Goal: Transaction & Acquisition: Obtain resource

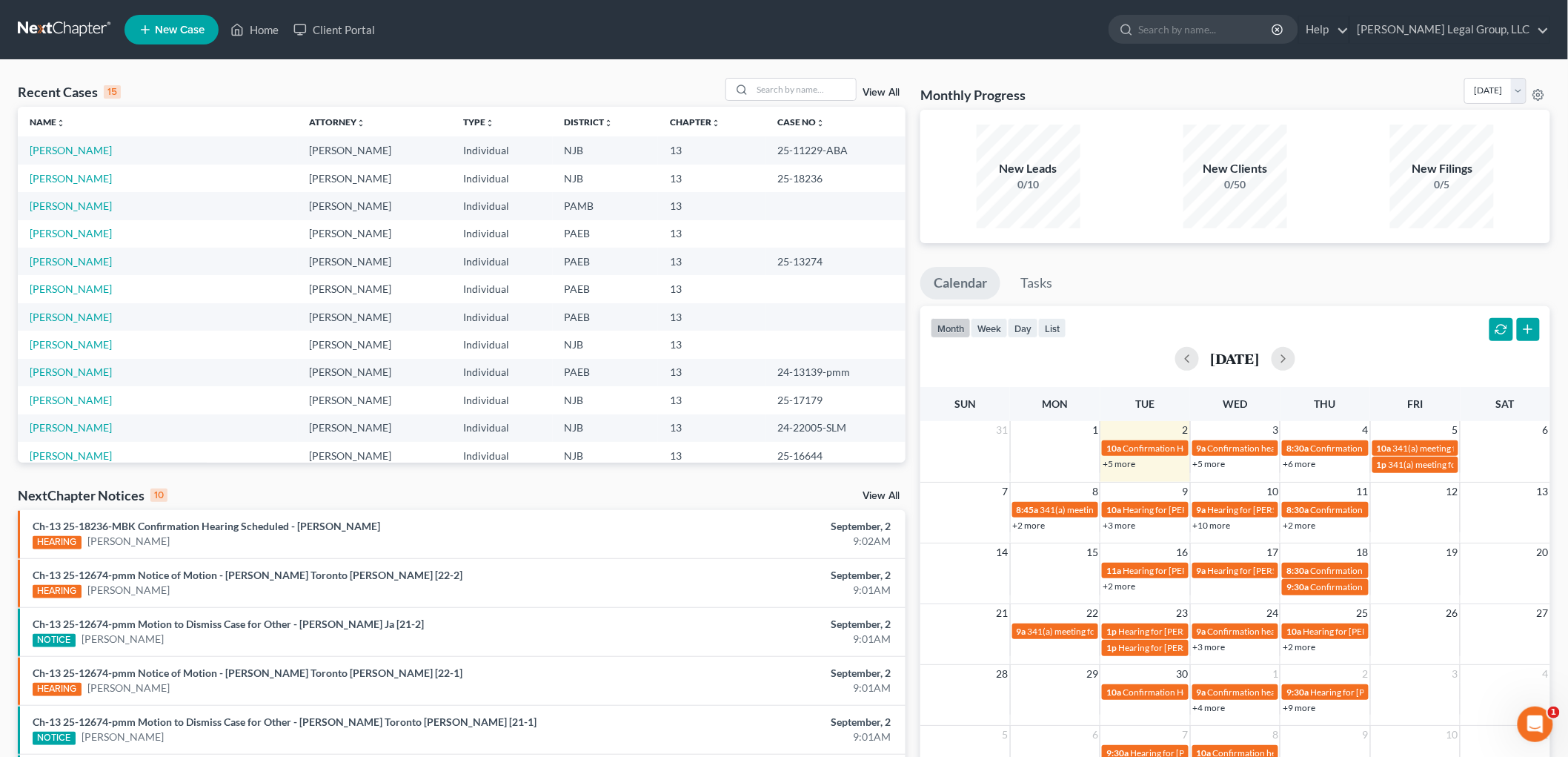
click at [96, 205] on td "[PERSON_NAME]" at bounding box center [157, 205] width 280 height 27
click at [75, 205] on link "[PERSON_NAME]" at bounding box center [70, 205] width 82 height 12
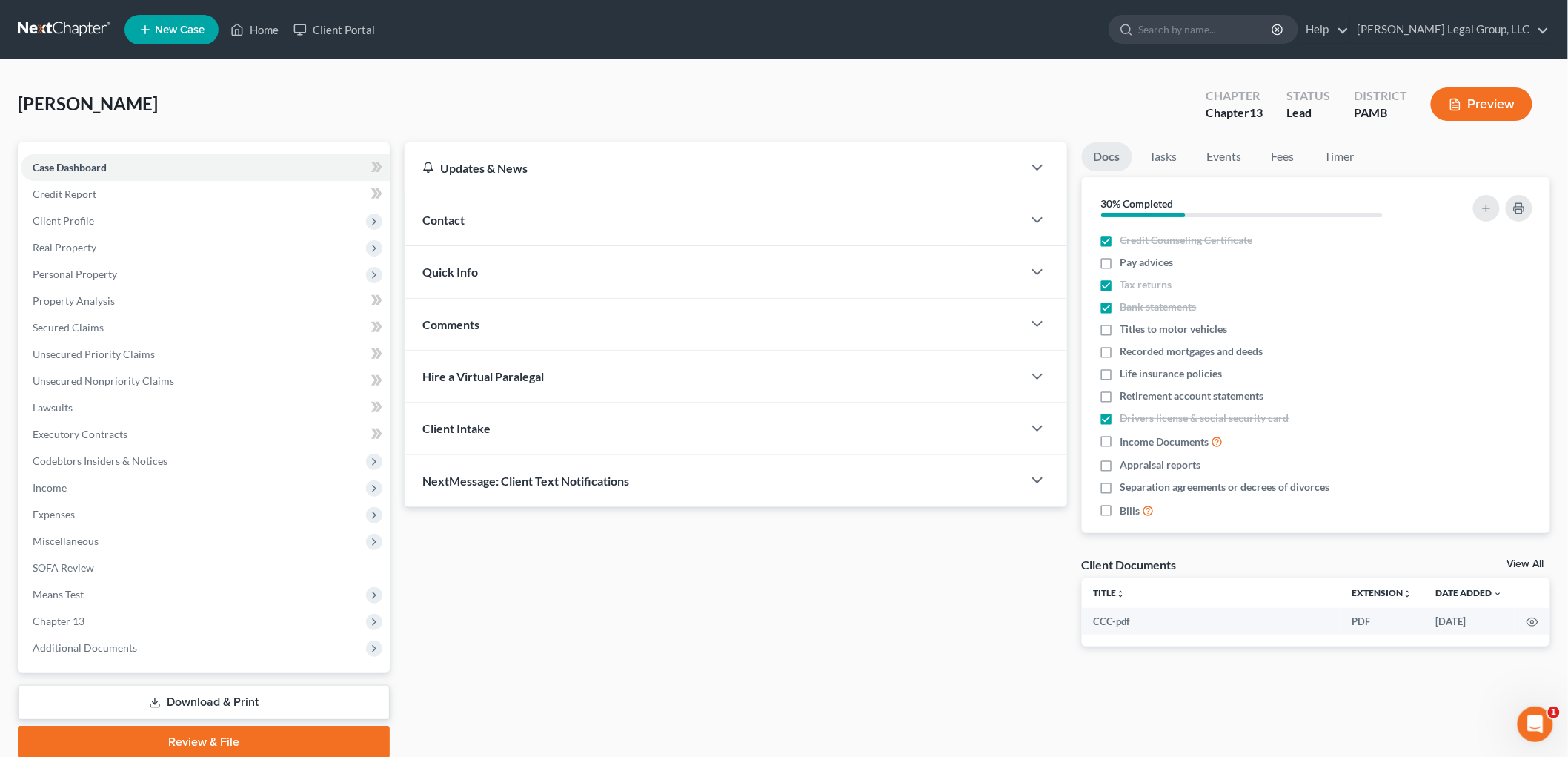
click at [261, 694] on link "Download & Print" at bounding box center [203, 702] width 372 height 35
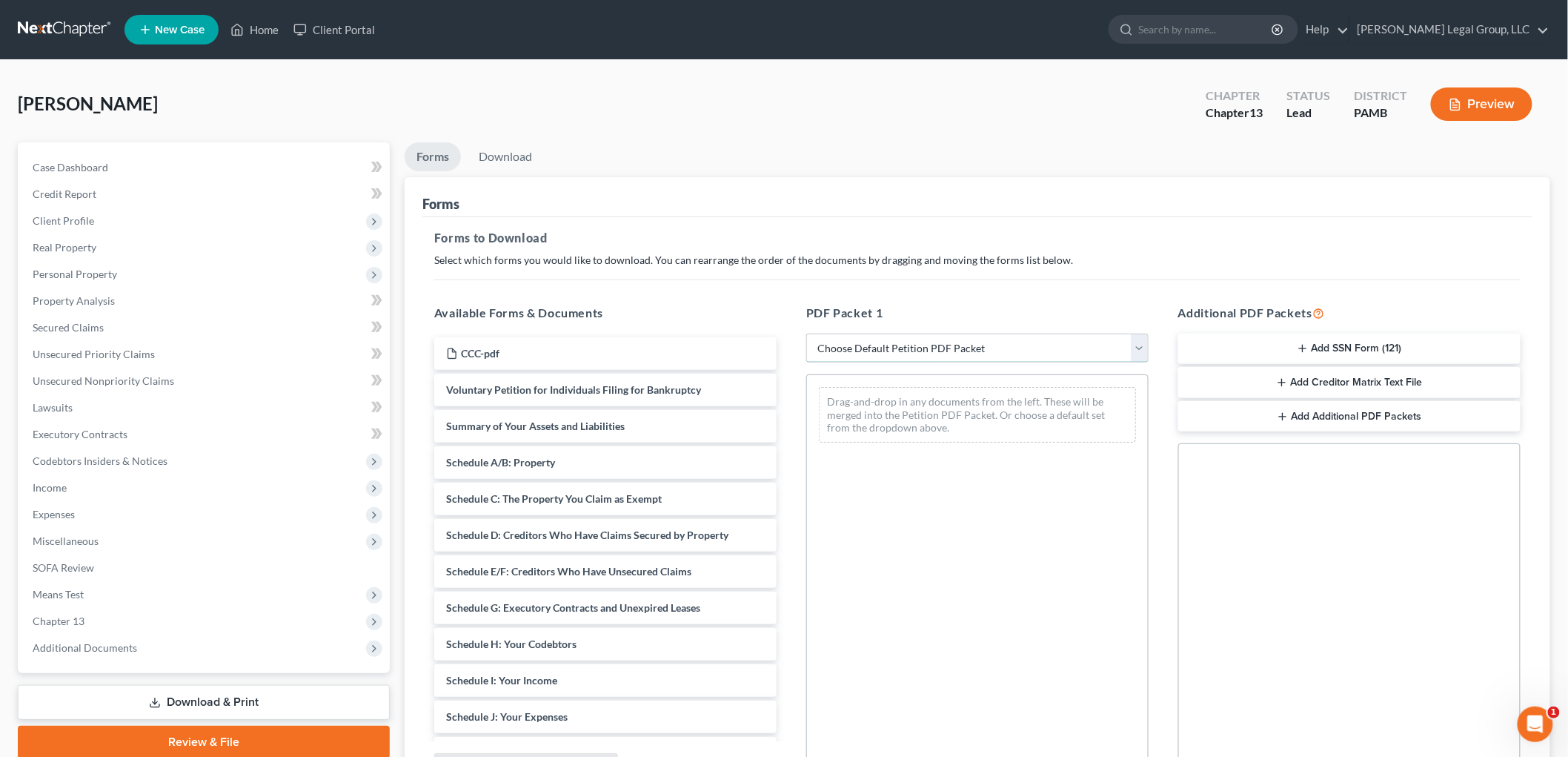
click at [897, 352] on select "Choose Default Petition PDF Packet Complete Bankruptcy Petition (all forms and …" at bounding box center [978, 349] width 343 height 30
select select "0"
click at [806, 334] on select "Choose Default Petition PDF Packet Complete Bankruptcy Petition (all forms and …" at bounding box center [978, 349] width 343 height 30
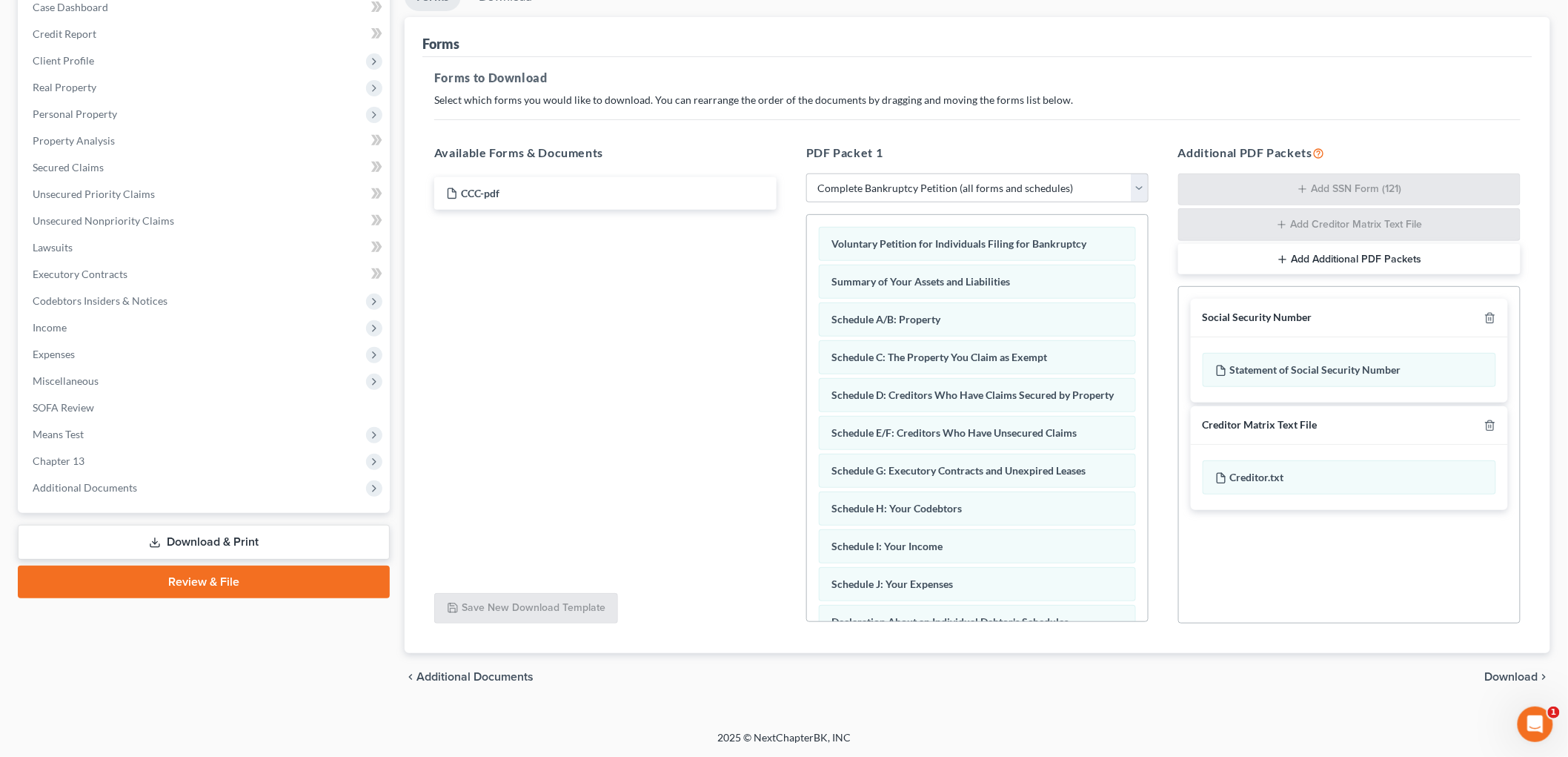
click at [1506, 676] on span "Download" at bounding box center [1512, 677] width 53 height 12
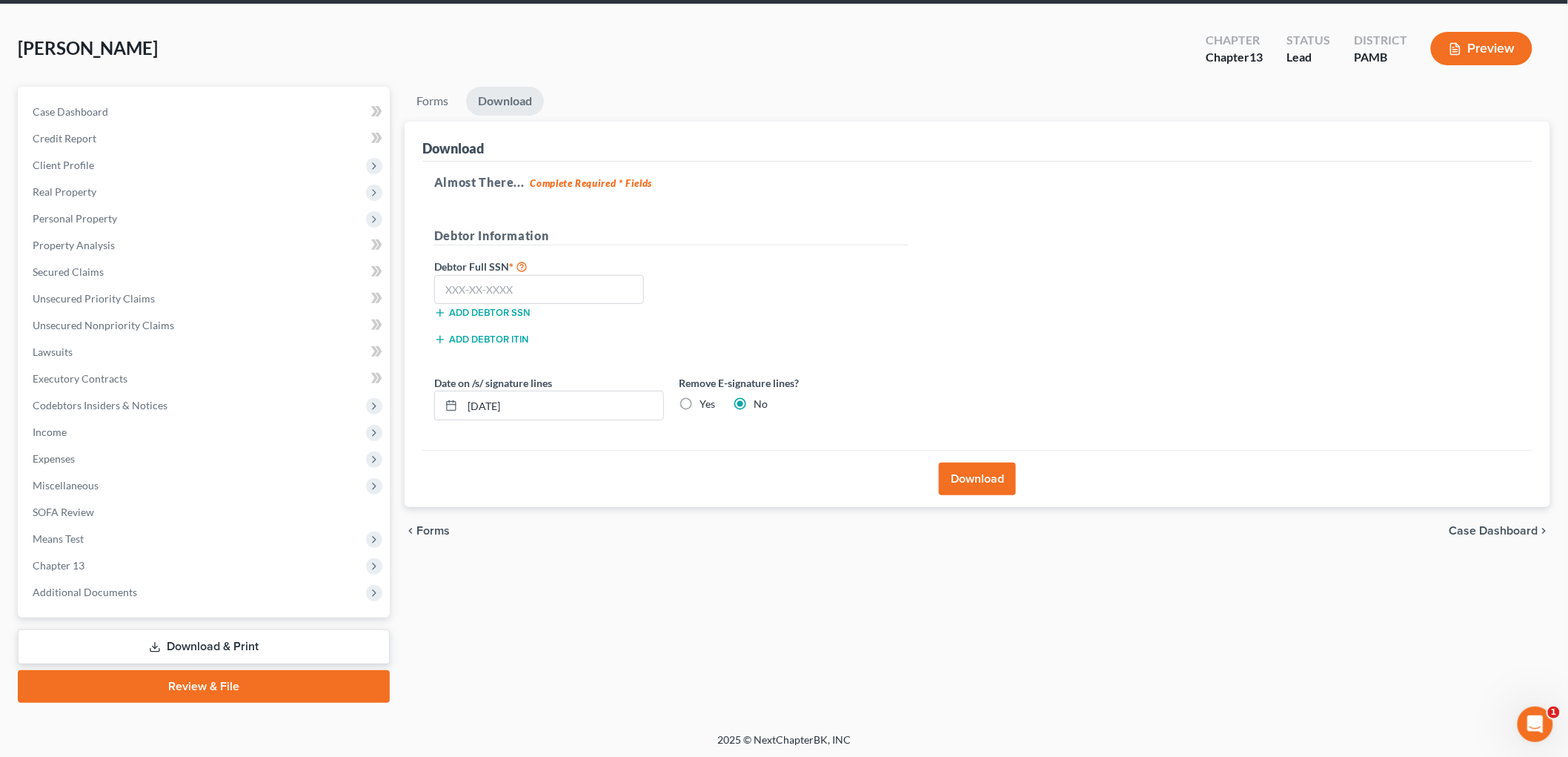
click at [702, 400] on label "Yes" at bounding box center [707, 404] width 16 height 15
click at [705, 400] on input "Yes" at bounding box center [710, 402] width 10 height 10
radio input "true"
radio input "false"
click at [593, 284] on input "text" at bounding box center [539, 290] width 209 height 30
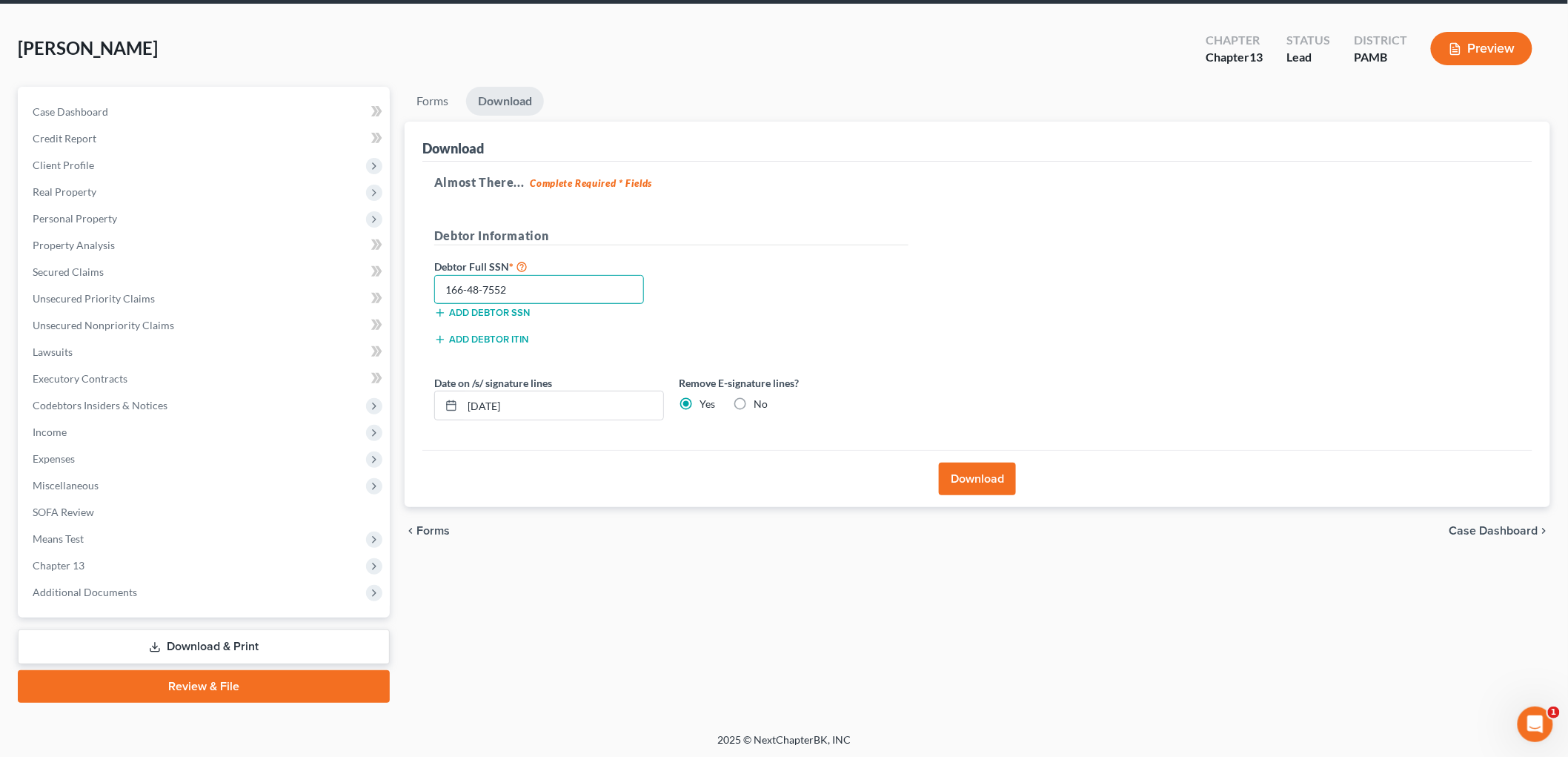
type input "166-48-7552"
click at [1008, 484] on button "Download" at bounding box center [977, 479] width 77 height 32
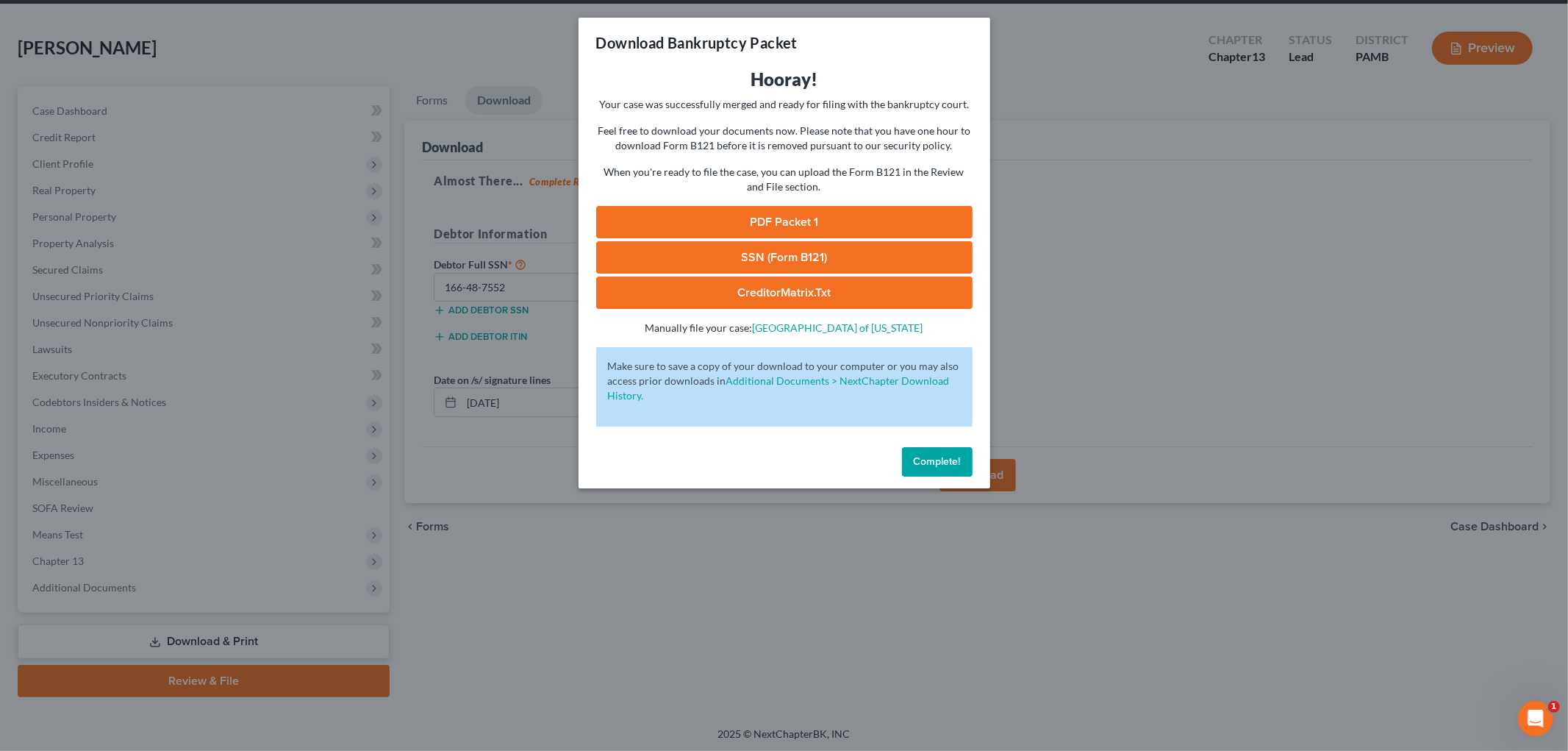
click at [824, 223] on link "PDF Packet 1" at bounding box center [784, 222] width 376 height 32
click at [737, 249] on link "SSN (Form B121)" at bounding box center [784, 257] width 376 height 32
click at [940, 468] on button "Complete!" at bounding box center [937, 462] width 71 height 30
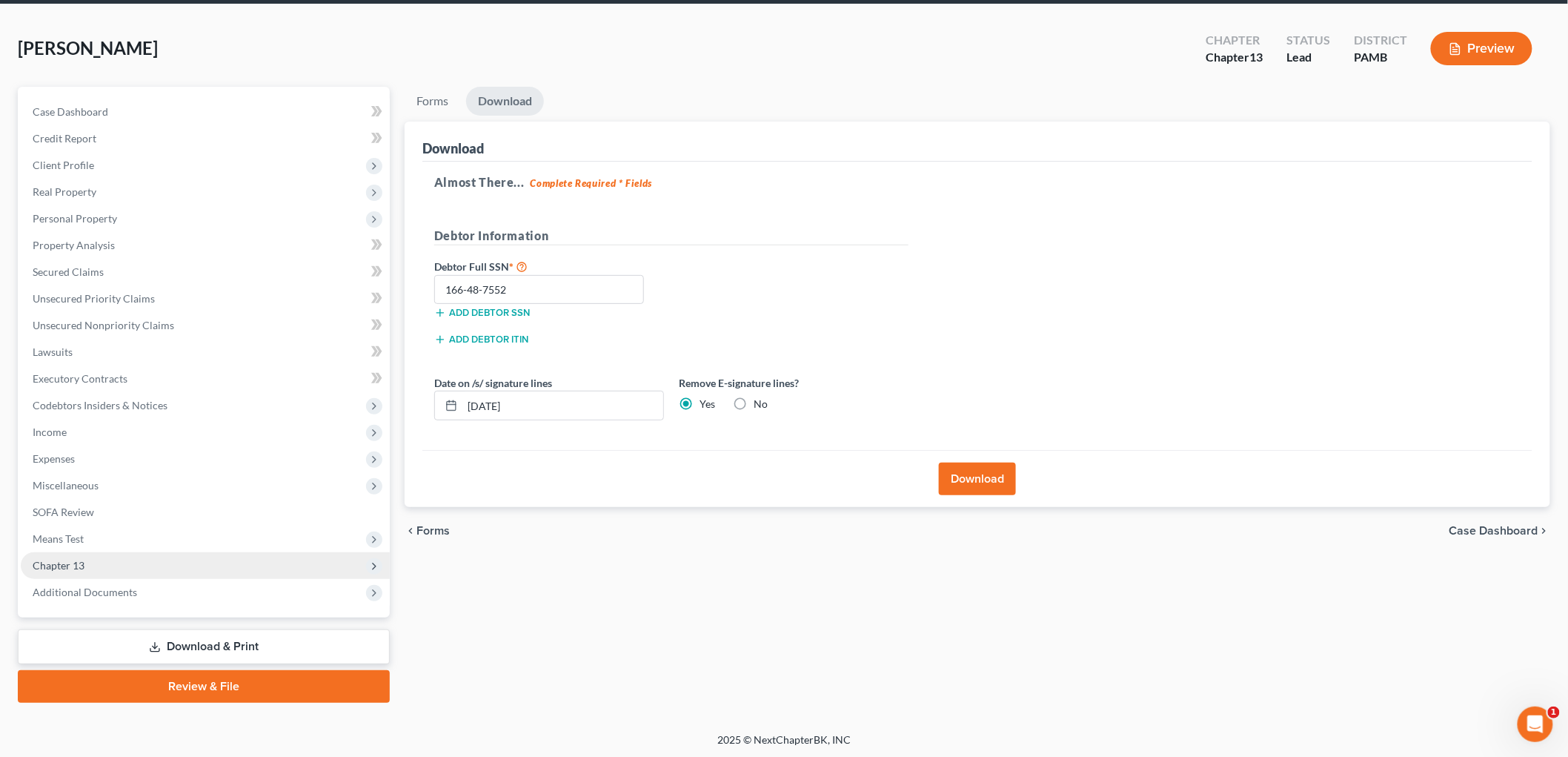
drag, startPoint x: 46, startPoint y: 571, endPoint x: 54, endPoint y: 573, distance: 8.2
click at [46, 571] on span "Chapter 13" at bounding box center [205, 566] width 369 height 27
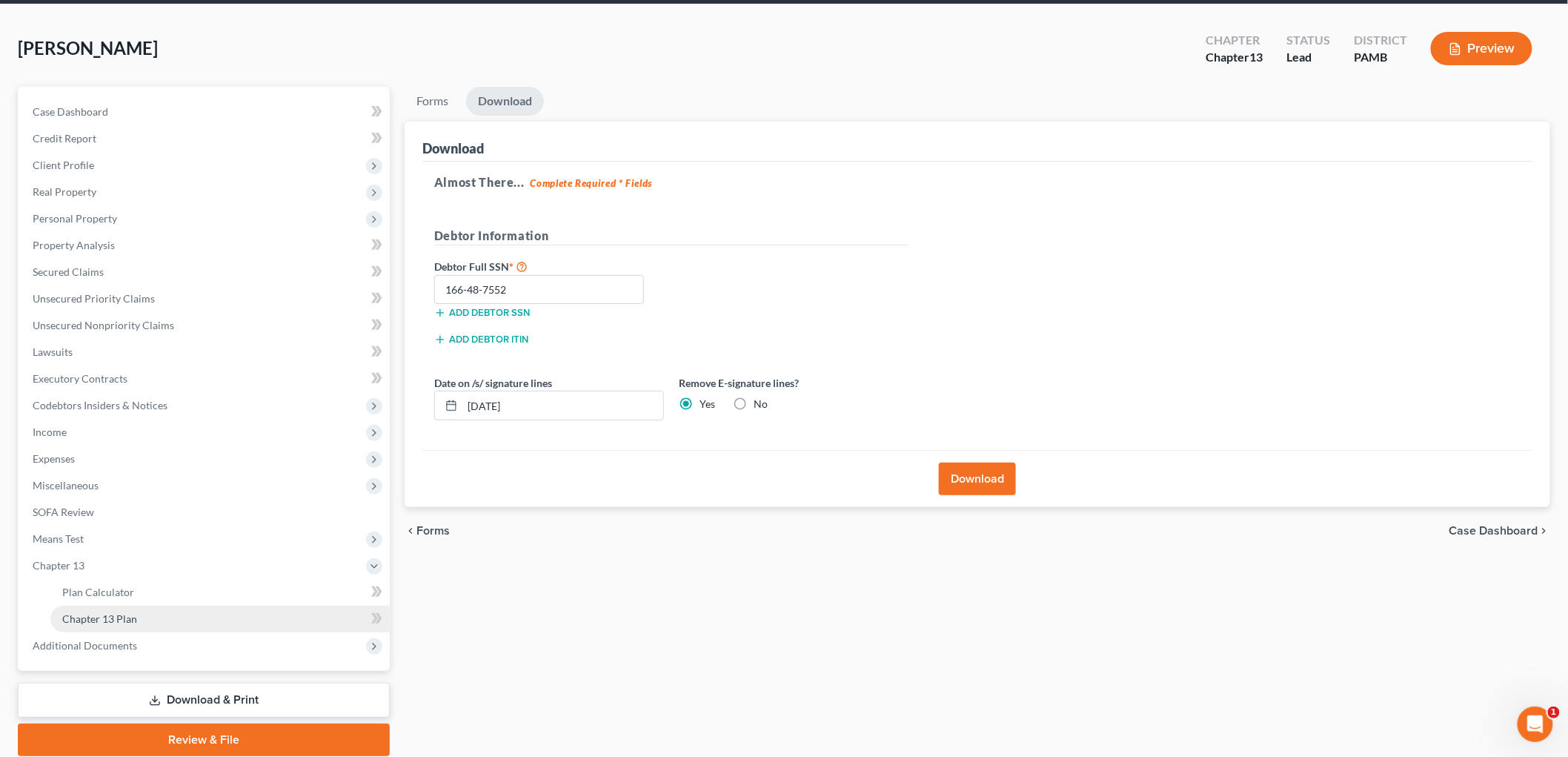
click at [134, 606] on link "Chapter 13 Plan" at bounding box center [220, 619] width 339 height 27
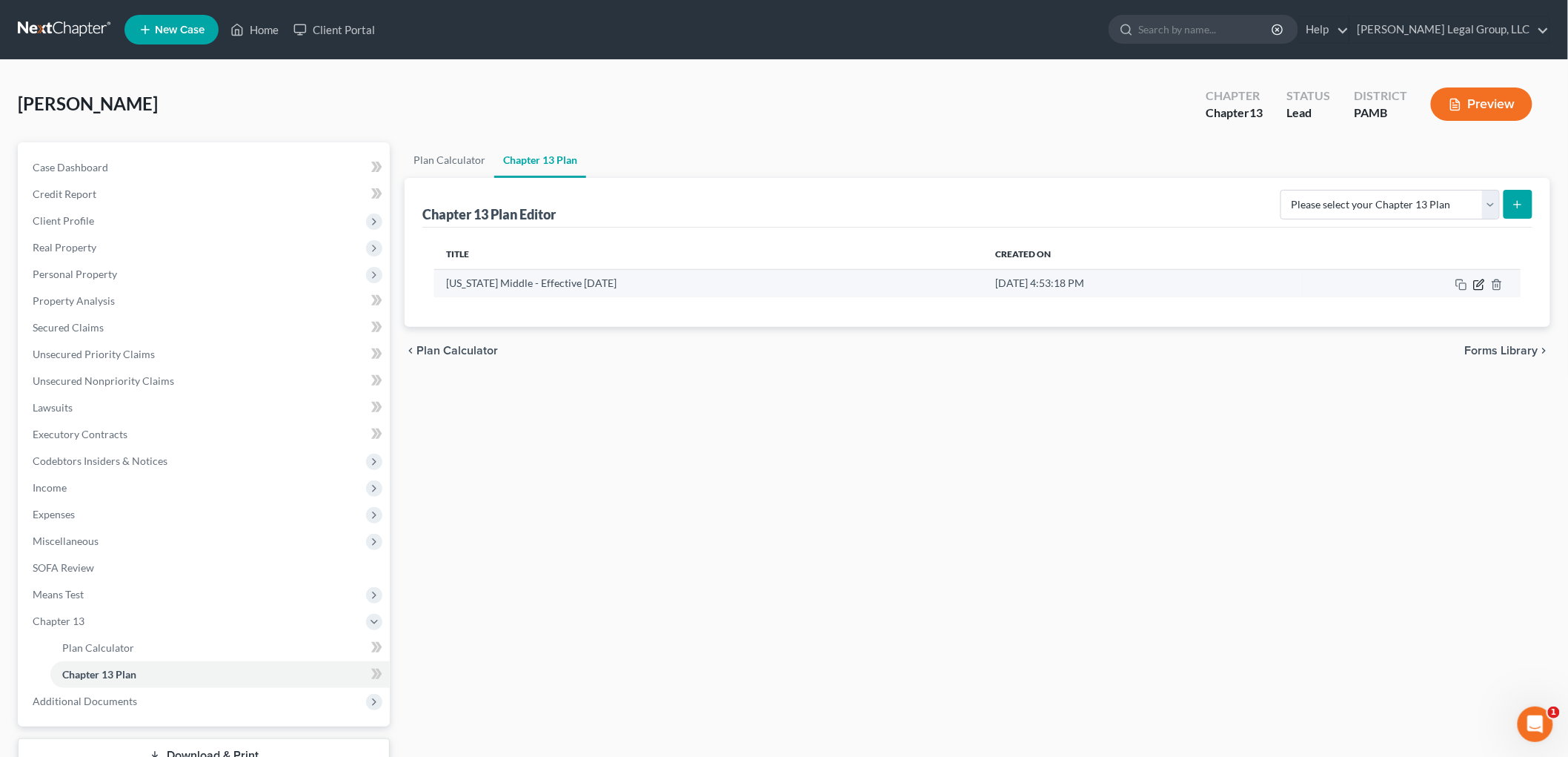
click at [1475, 282] on icon "button" at bounding box center [1479, 285] width 12 height 12
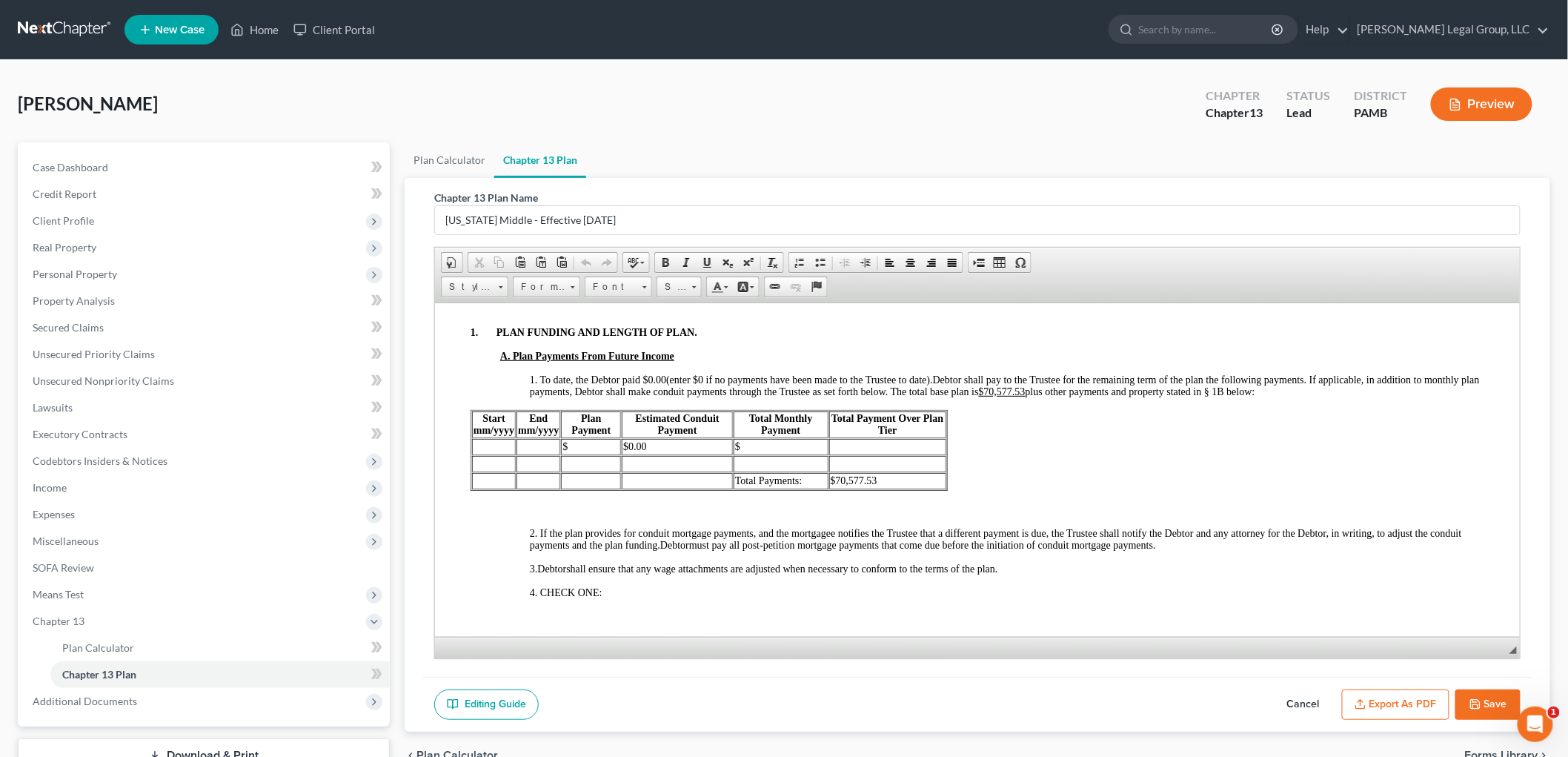
scroll to position [658, 0]
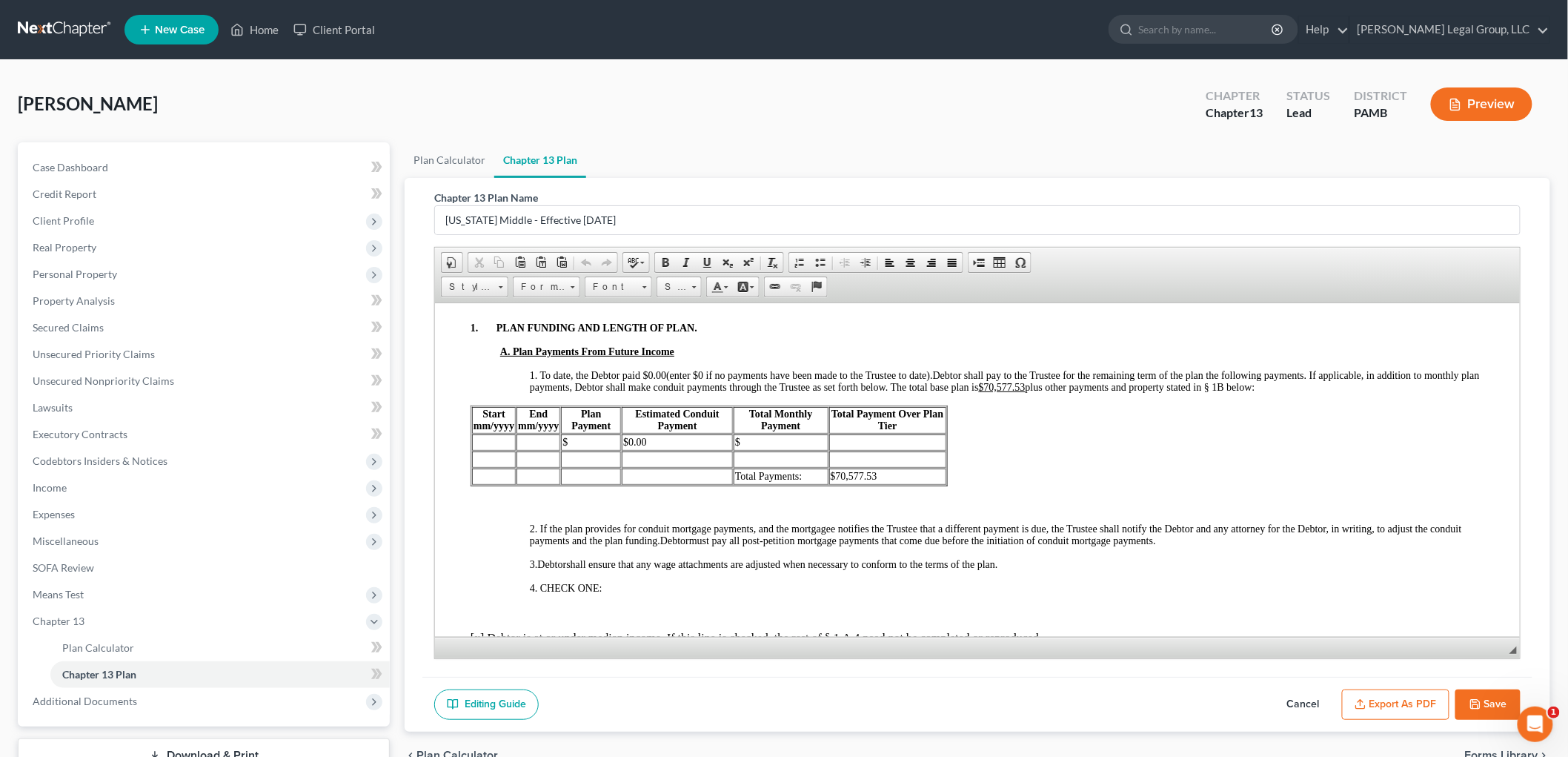
click at [1379, 714] on button "Export as PDF" at bounding box center [1396, 705] width 108 height 31
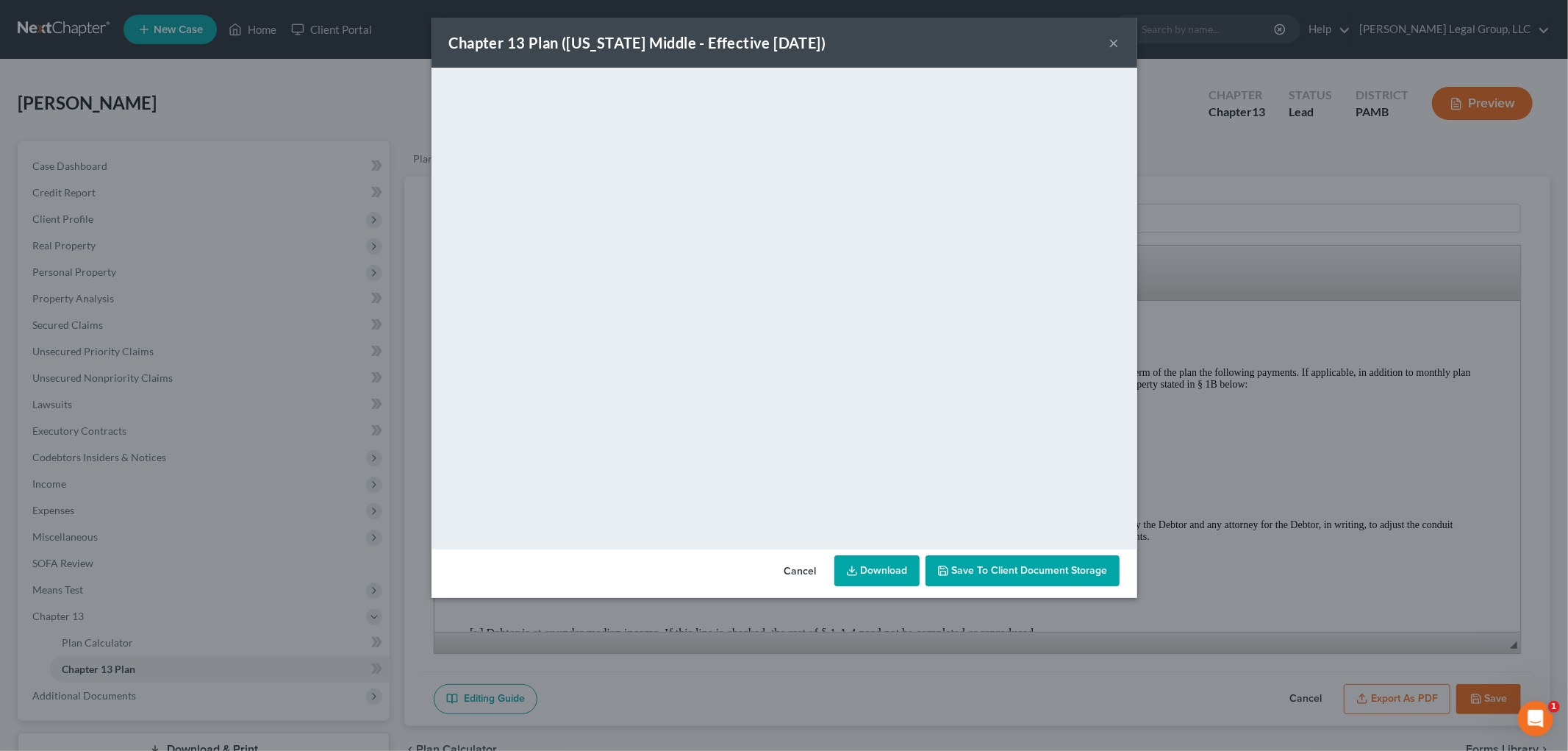
click at [1120, 45] on div "Chapter 13 Plan ([US_STATE] Middle - Effective [DATE]) ×" at bounding box center [784, 42] width 706 height 50
click at [1110, 43] on button "×" at bounding box center [1115, 42] width 11 height 17
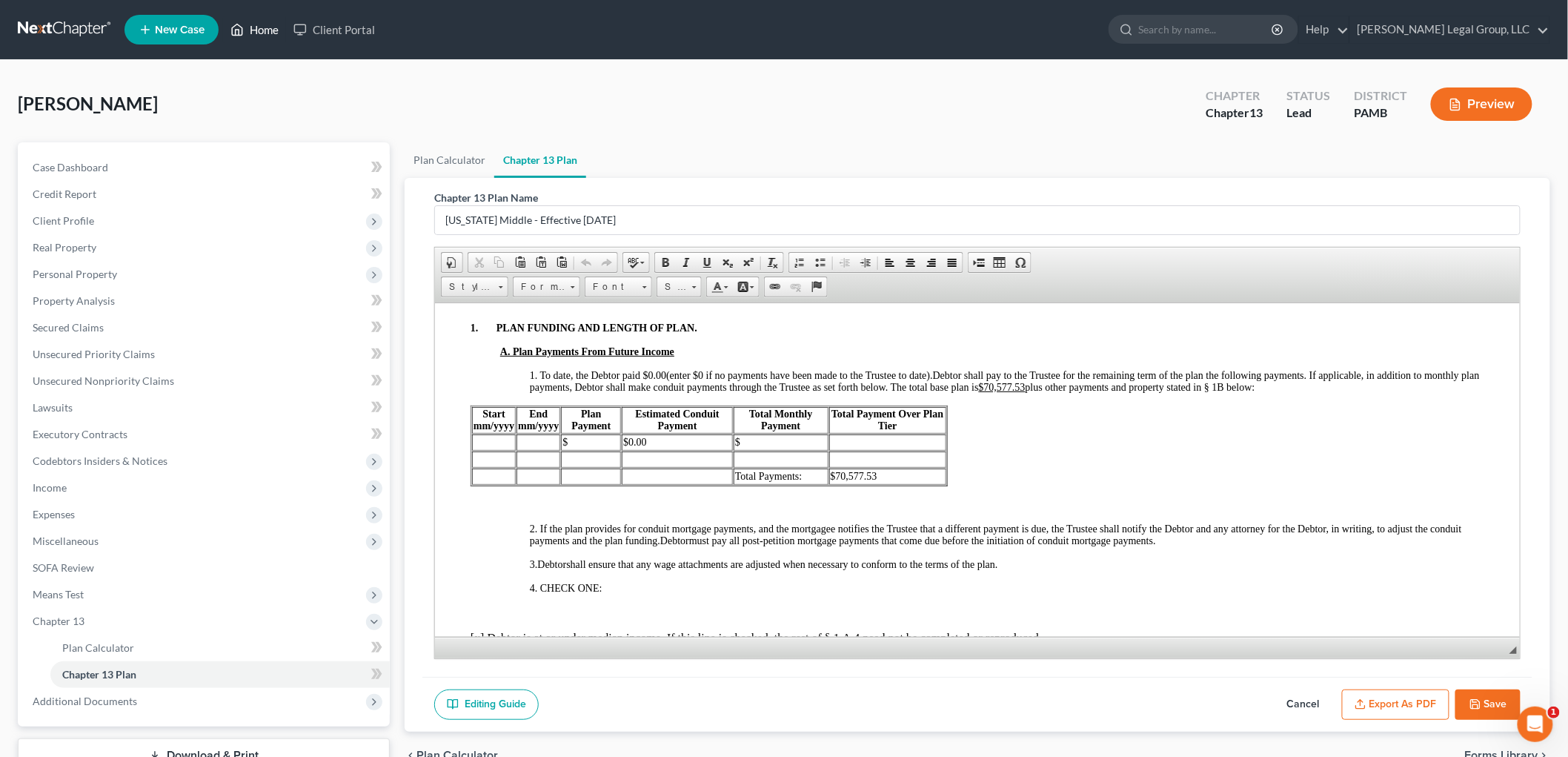
click at [261, 36] on link "Home" at bounding box center [254, 30] width 63 height 27
